Goal: Information Seeking & Learning: Learn about a topic

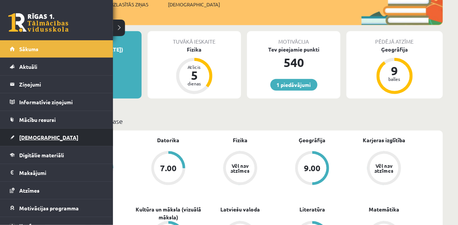
scroll to position [17, 0]
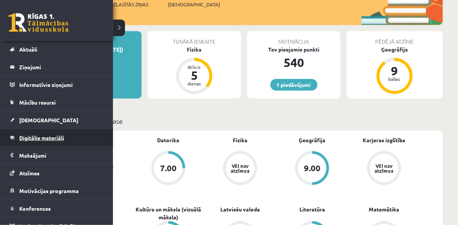
click at [34, 134] on span "Digitālie materiāli" at bounding box center [41, 137] width 45 height 7
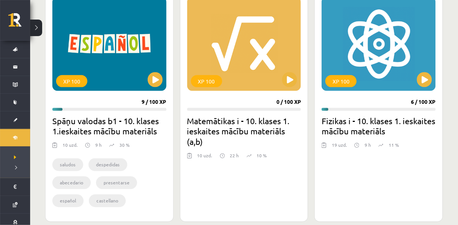
scroll to position [226, 0]
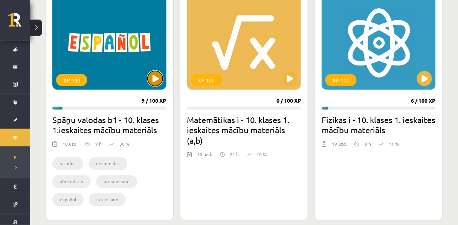
click at [154, 79] on button at bounding box center [155, 78] width 15 height 15
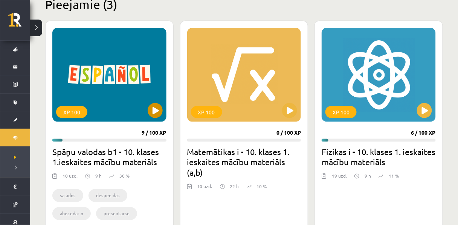
scroll to position [194, 0]
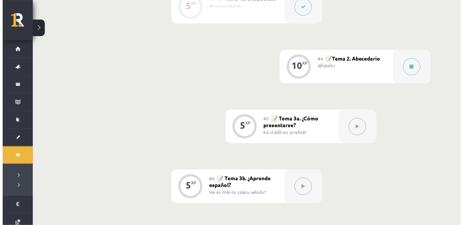
scroll to position [375, 0]
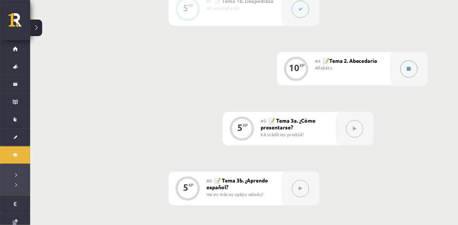
click at [409, 71] on icon at bounding box center [409, 69] width 4 height 5
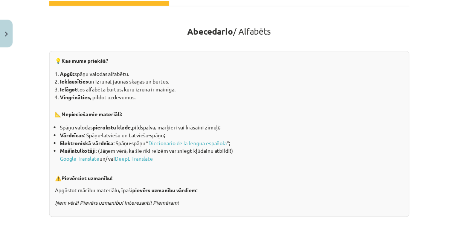
scroll to position [72, 0]
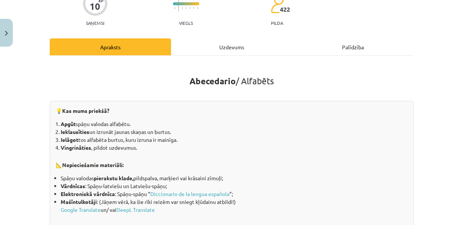
click at [15, 34] on div "Mācību tēma: Spāņu valodas b1 - 10. klases 1.ieskaites mācību materiāls #4 📝Tem…" at bounding box center [231, 112] width 463 height 225
click at [2, 30] on button "Close" at bounding box center [6, 33] width 13 height 28
click at [5, 30] on div "Mācību tēma: Spāņu valodas b1 - 10. klases 1.ieskaites mācību materiāls #4 📝Tem…" at bounding box center [231, 112] width 463 height 225
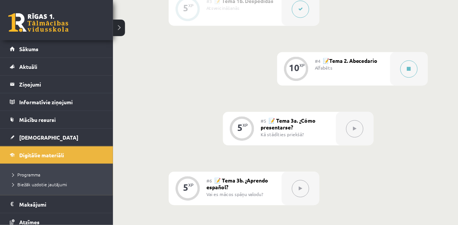
click at [10, 19] on link at bounding box center [38, 22] width 60 height 19
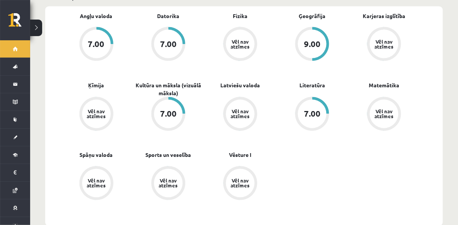
scroll to position [250, 0]
click at [96, 119] on div "Vēl nav atzīmes" at bounding box center [96, 115] width 21 height 10
click at [93, 119] on div "Vēl nav atzīmes" at bounding box center [96, 115] width 21 height 10
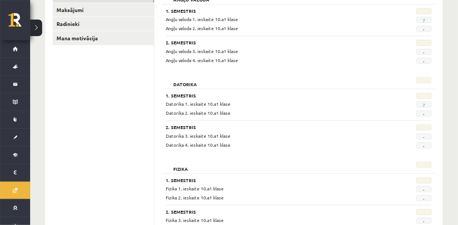
scroll to position [113, 0]
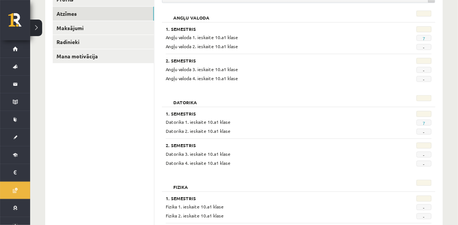
click at [402, 34] on div at bounding box center [414, 30] width 46 height 8
click at [426, 40] on span "7" at bounding box center [424, 38] width 15 height 6
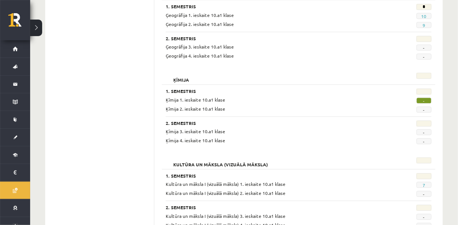
scroll to position [391, 0]
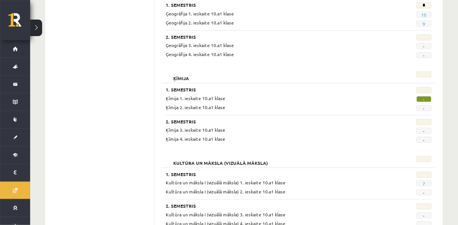
click at [240, 55] on div "2. Semestris Ģeogrāfija 3. ieskaite 10.a1 klase - Ģeogrāfija 4. ieskaite 10.a1 …" at bounding box center [299, 44] width 266 height 28
click at [368, 92] on h3 "1. Semestris" at bounding box center [276, 89] width 220 height 5
click at [422, 102] on span "-" at bounding box center [424, 99] width 15 height 6
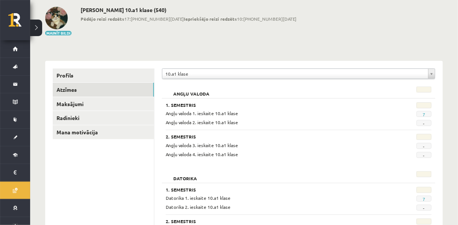
scroll to position [0, 0]
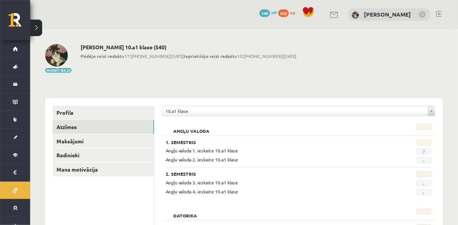
drag, startPoint x: 172, startPoint y: 56, endPoint x: 193, endPoint y: 59, distance: 20.9
click at [193, 59] on span "Pēdējo reizi redzēts 17:57 11.10.25 Iepriekšējo reizi redzēts 10:56 10.10.25" at bounding box center [189, 56] width 216 height 7
click at [191, 68] on div "Aleksandra Brakovska 10.a1 klase (540) Pēdējo reizi redzēts 17:57 11.10.25 Iepr…" at bounding box center [189, 58] width 216 height 29
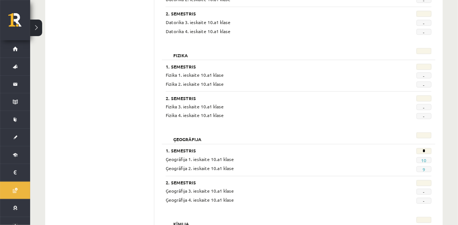
scroll to position [264, 0]
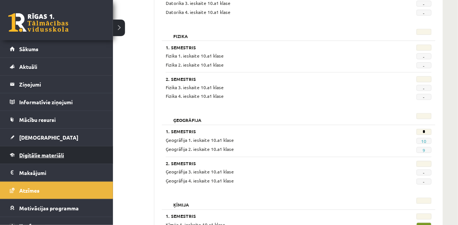
click at [44, 160] on link "Digitālie materiāli" at bounding box center [57, 155] width 94 height 17
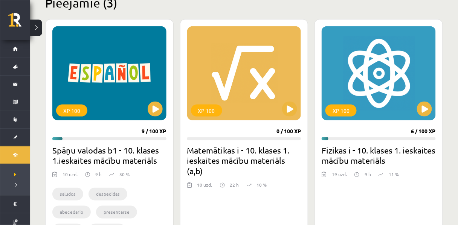
scroll to position [196, 0]
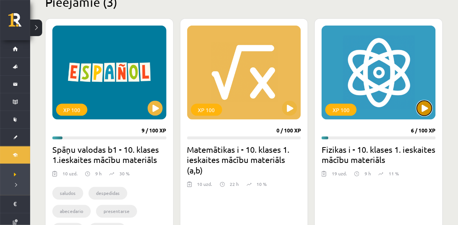
click at [425, 111] on button at bounding box center [424, 108] width 15 height 15
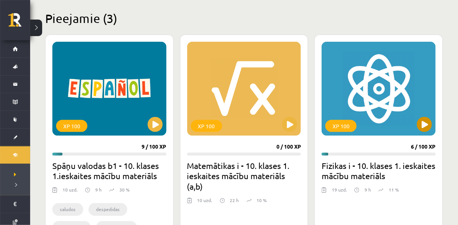
scroll to position [183, 0]
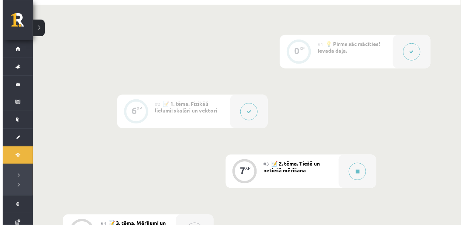
scroll to position [177, 0]
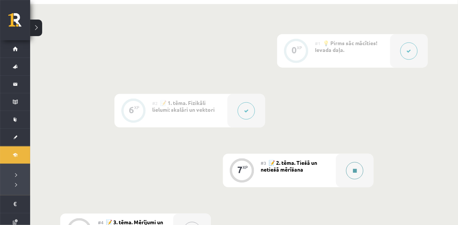
click at [349, 177] on button at bounding box center [354, 170] width 17 height 17
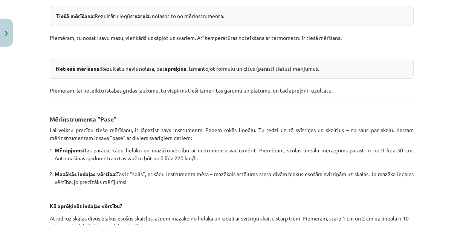
scroll to position [185, 0]
drag, startPoint x: 313, startPoint y: 150, endPoint x: 92, endPoint y: 158, distance: 221.6
click at [92, 158] on div "Tiešā un netiešā mērīšana Fizikā visus mērījumus var iedalīt divās lielās grupā…" at bounding box center [232, 130] width 364 height 360
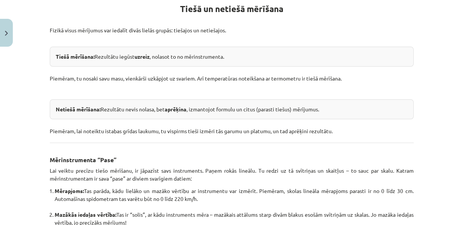
scroll to position [145, 0]
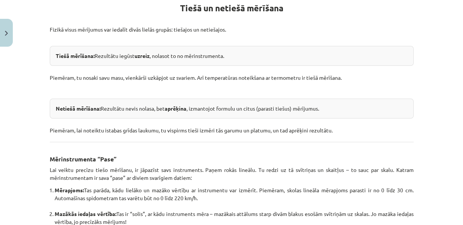
click at [54, 66] on div "Tiešā mērīšana: Rezultātu iegūst uzreiz , nolasot to no mērinstrumenta." at bounding box center [232, 56] width 364 height 20
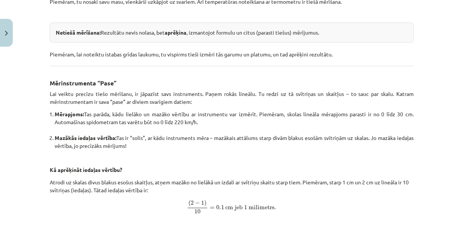
scroll to position [222, 0]
